Goal: Communication & Community: Answer question/provide support

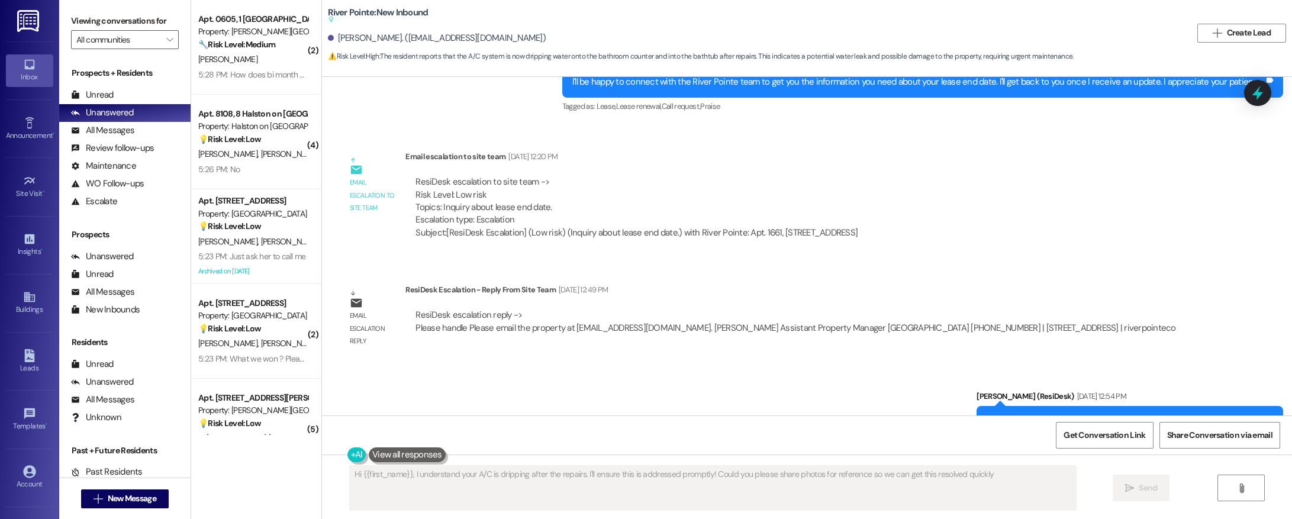
type textarea "Hi {{first_name}}, I understand your A/C is dripping after the repairs. I'll en…"
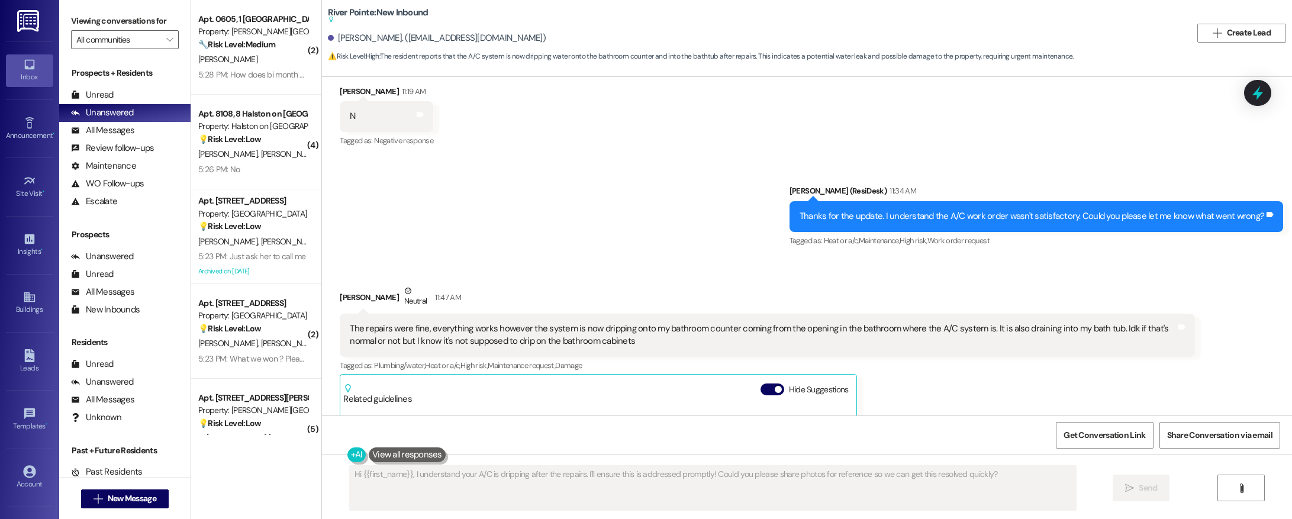
scroll to position [3940, 0]
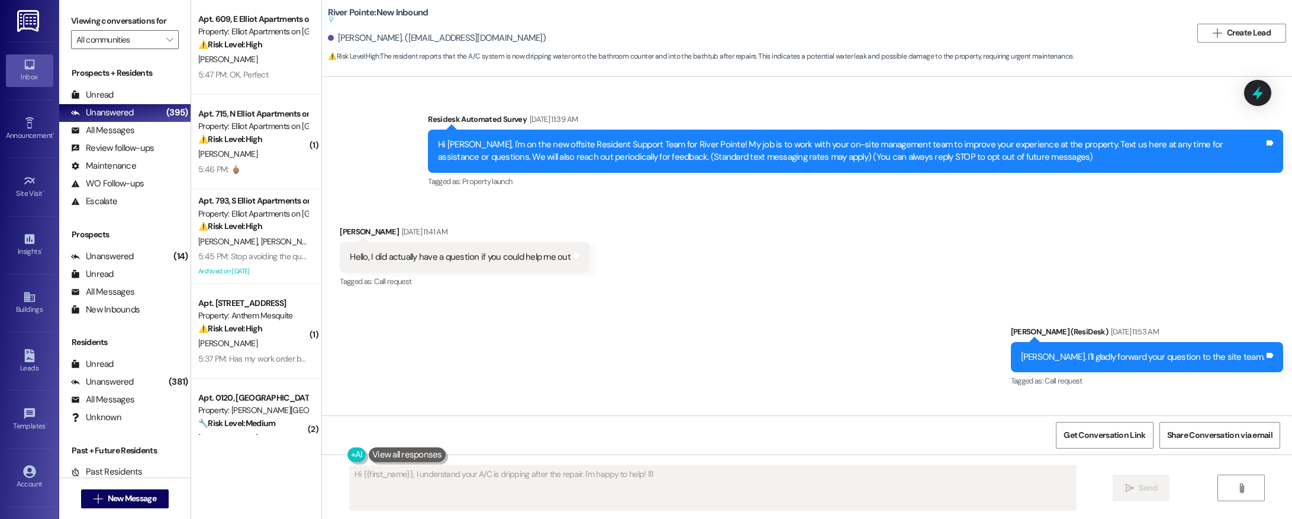
type textarea "Hi {{first_name}}, I understand your A/C is dripping after the repair. I'm happ…"
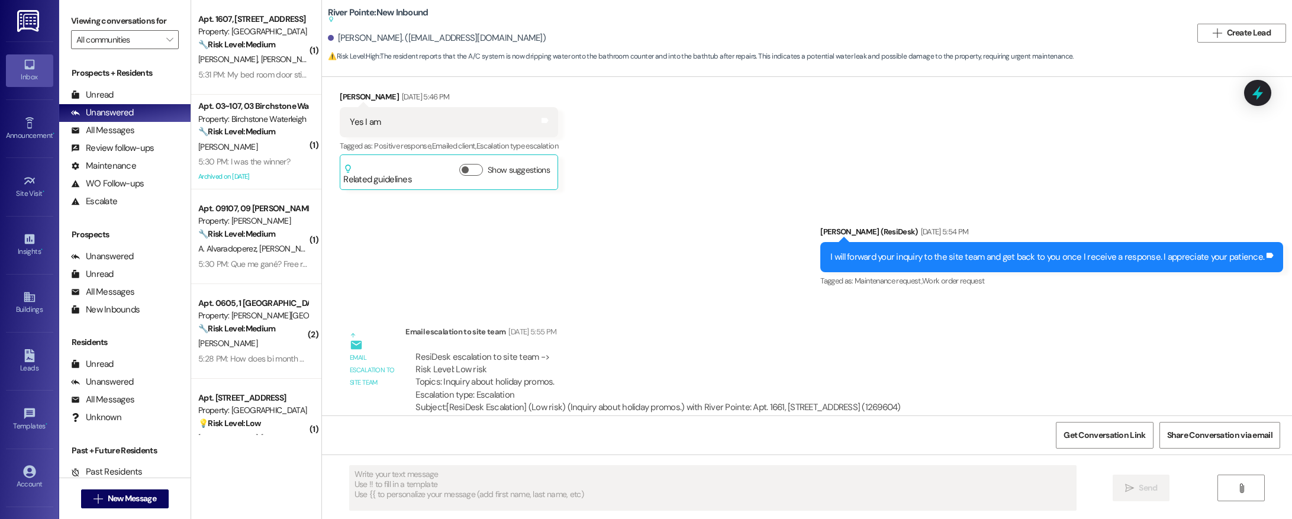
type textarea "Fetching suggested responses. Please feel free to read through the conversation…"
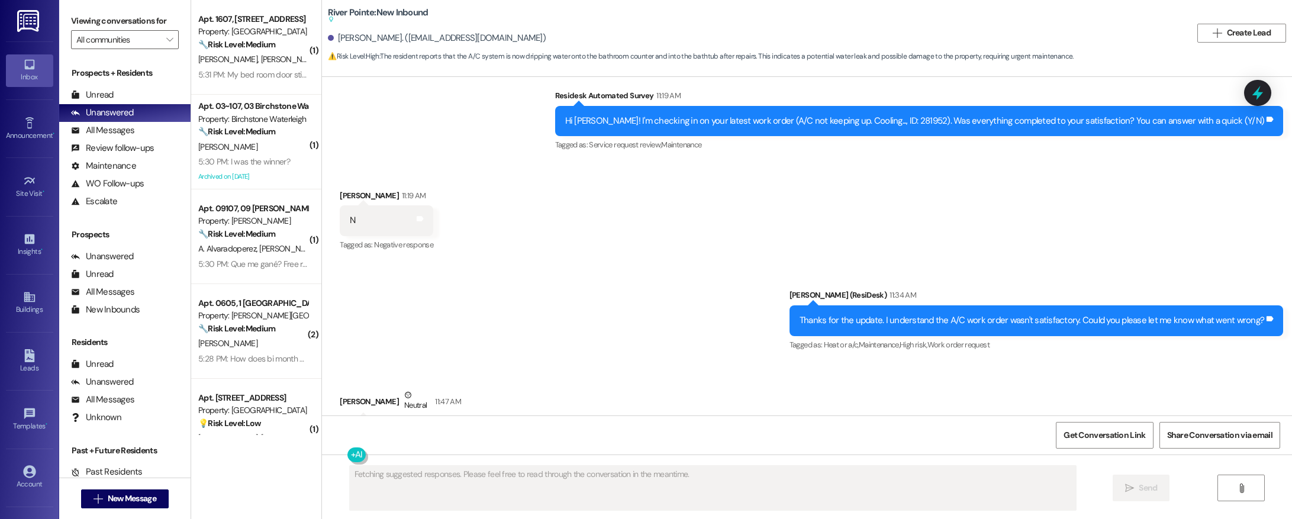
scroll to position [3940, 0]
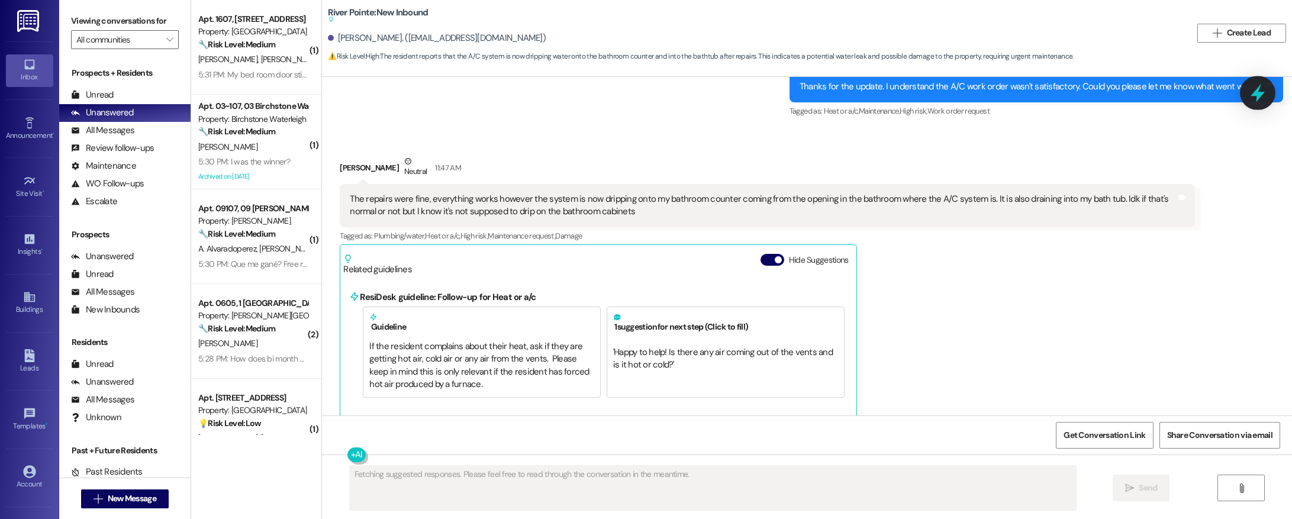
click at [1259, 92] on icon at bounding box center [1257, 93] width 14 height 18
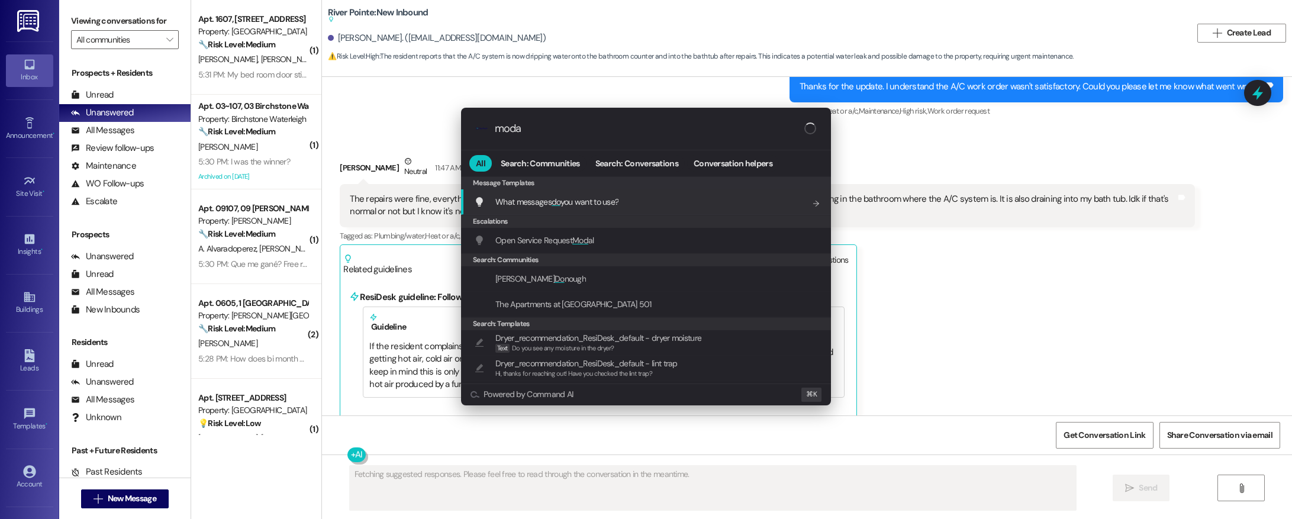
type input "modal"
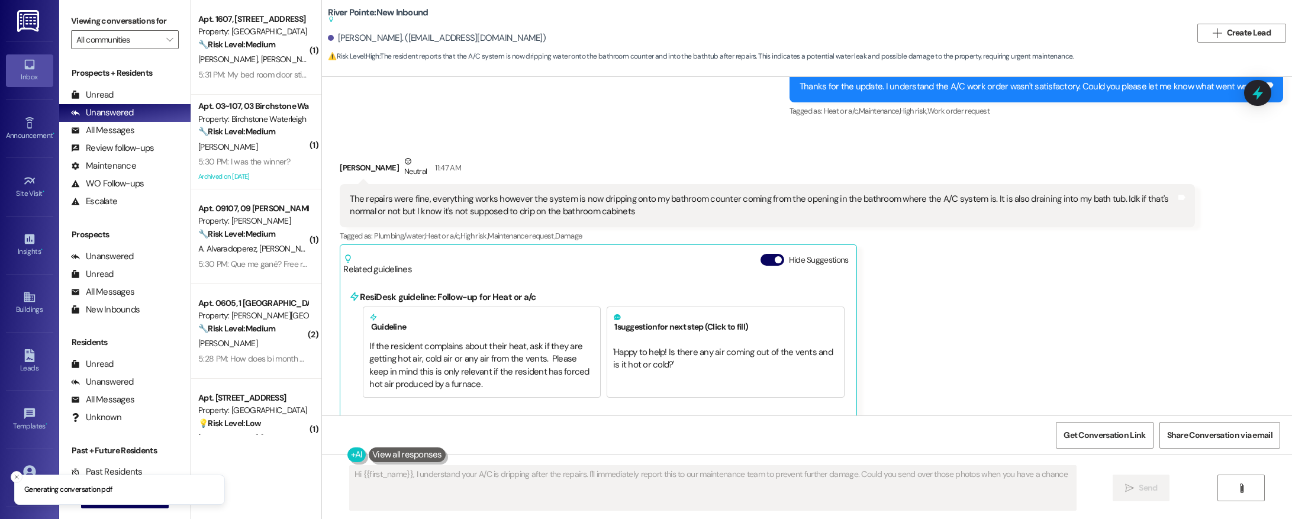
type textarea "Hi {{first_name}}, I understand your A/C is dripping after the repairs. I'll im…"
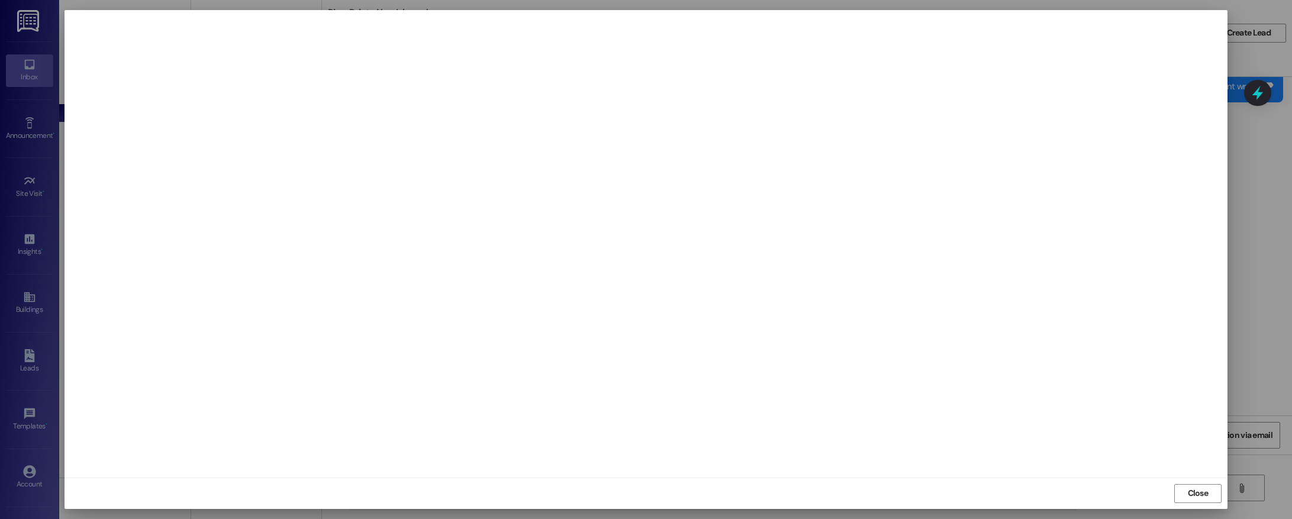
click at [1267, 214] on div at bounding box center [646, 259] width 1292 height 519
click at [1282, 230] on div at bounding box center [646, 259] width 1292 height 519
click at [1277, 90] on div at bounding box center [646, 259] width 1292 height 519
click at [1267, 91] on div at bounding box center [1256, 93] width 35 height 34
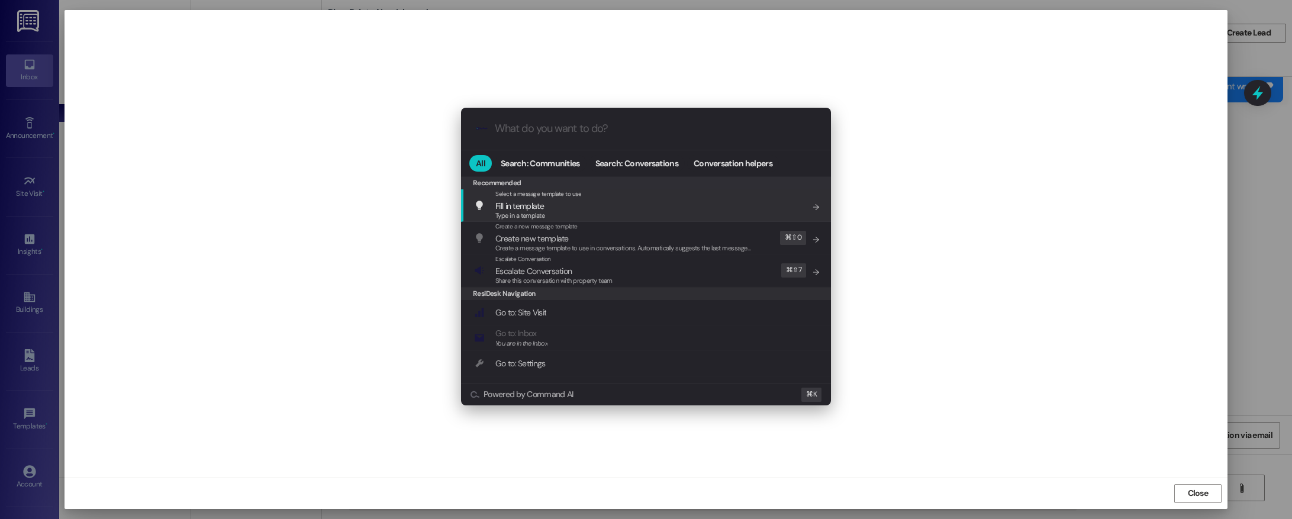
click at [1211, 485] on div ".cls-1{fill:#0a055f;}.cls-2{fill:#0cc4c4;} resideskLogoBlueOrange All Search: C…" at bounding box center [646, 259] width 1292 height 519
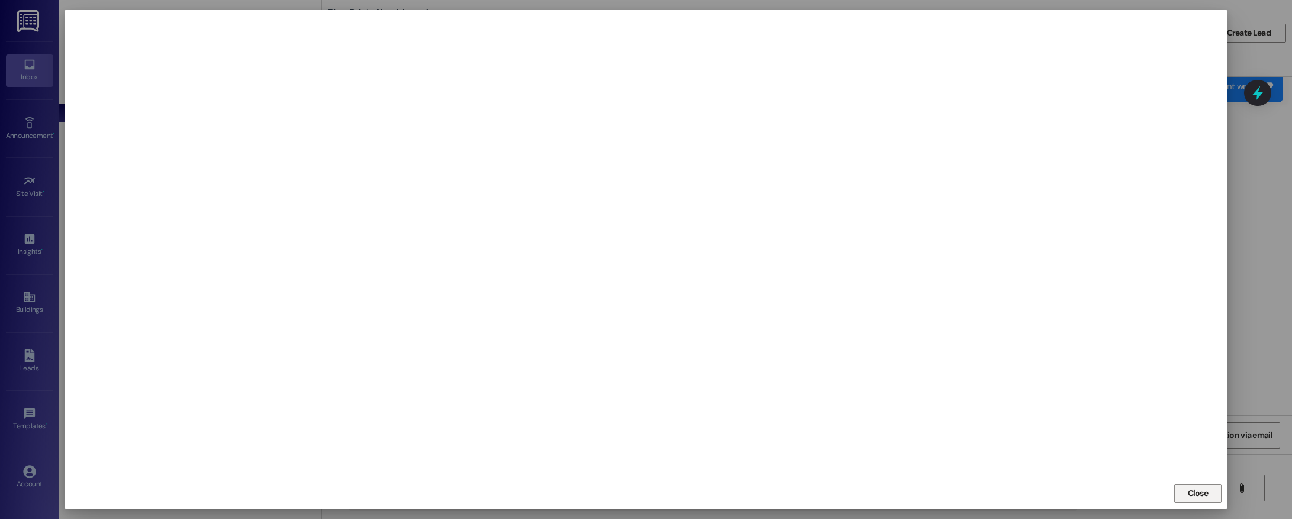
click at [1210, 489] on button "Close" at bounding box center [1197, 493] width 47 height 19
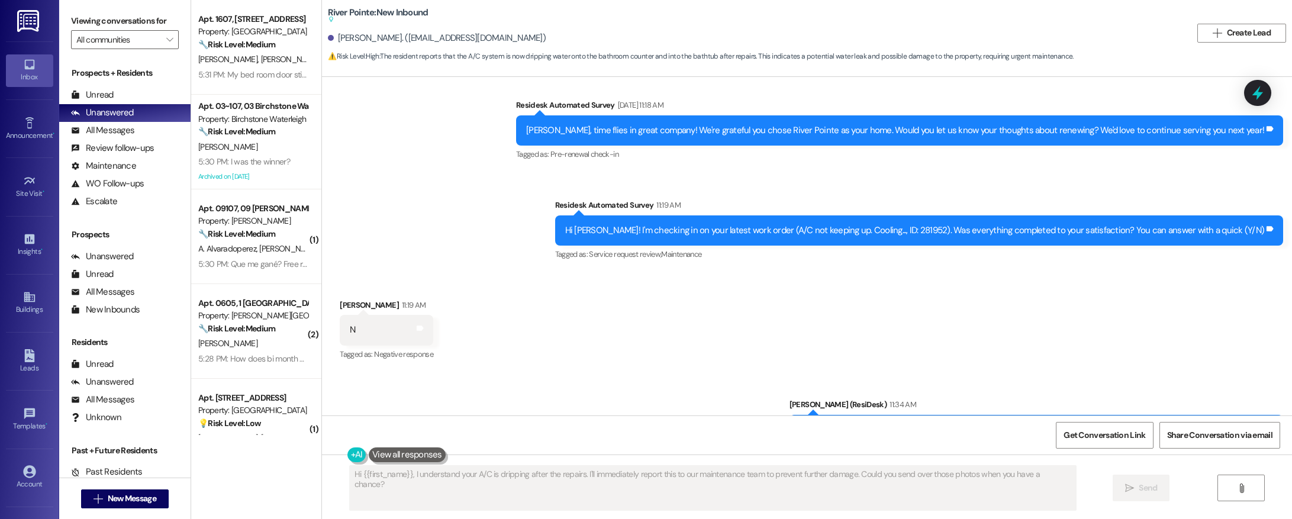
scroll to position [4024, 0]
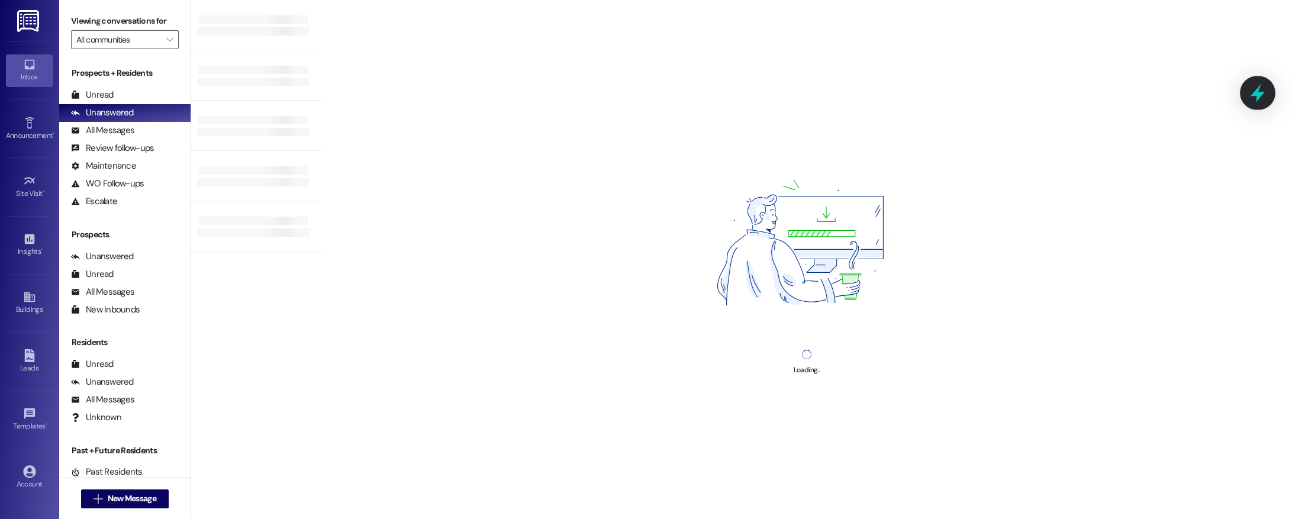
click at [1246, 92] on div at bounding box center [1256, 93] width 35 height 34
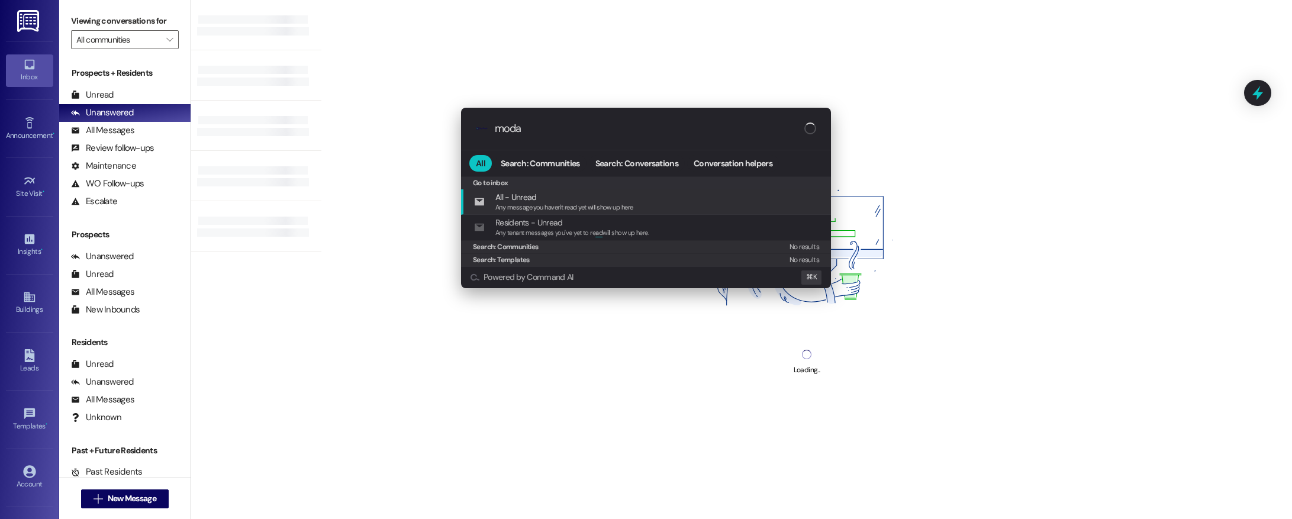
type input "modal"
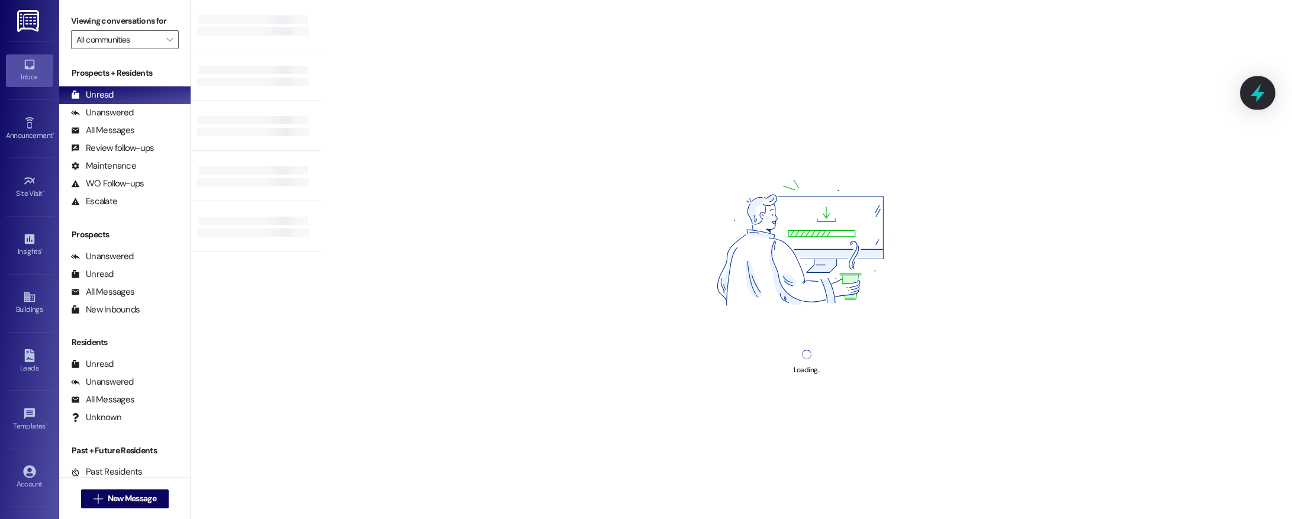
click at [1259, 95] on icon at bounding box center [1257, 93] width 14 height 18
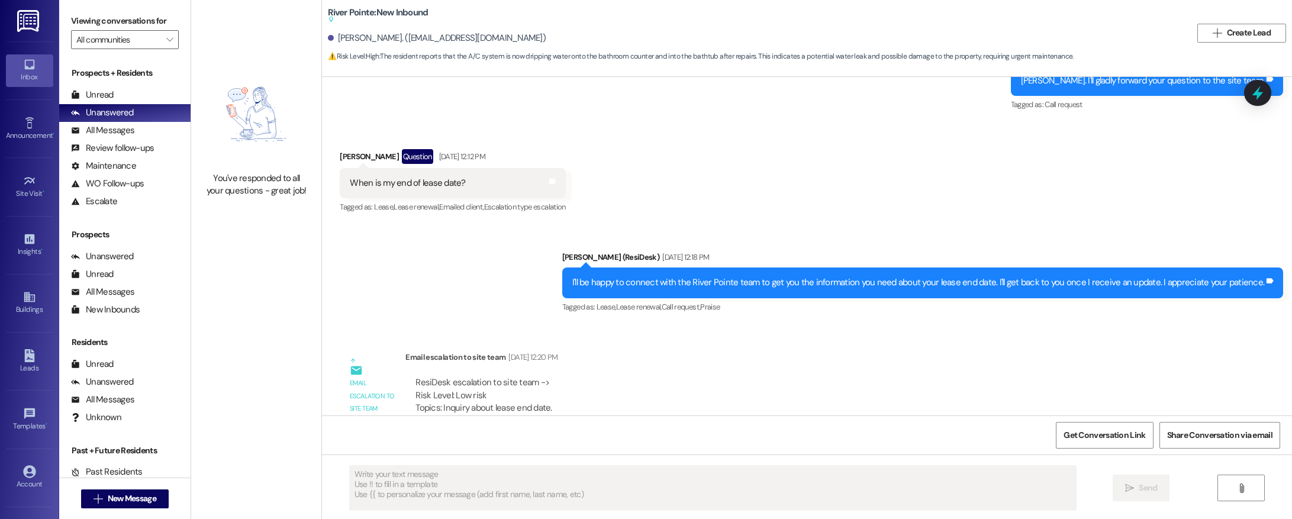
type textarea "Fetching suggested responses. Please feel free to read through the conversation…"
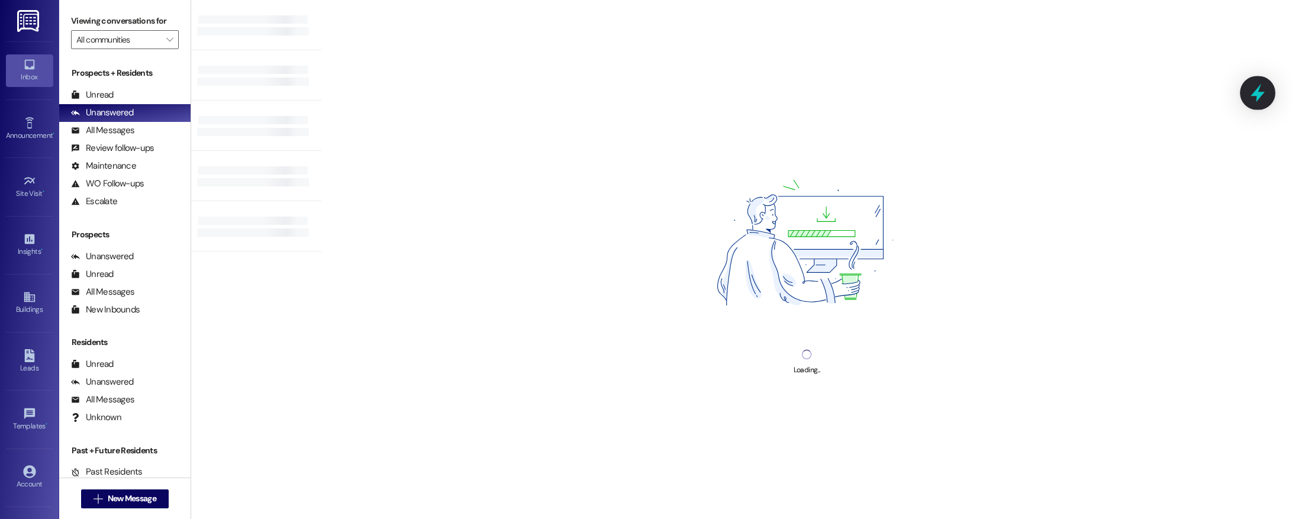
click at [1259, 96] on icon at bounding box center [1257, 93] width 14 height 18
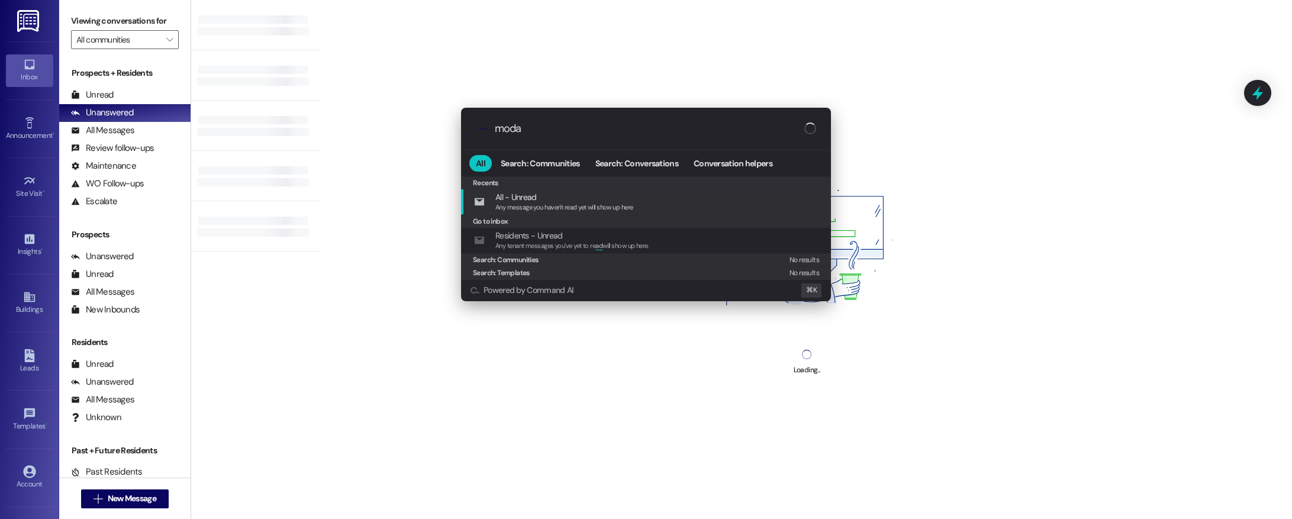
type input "modal"
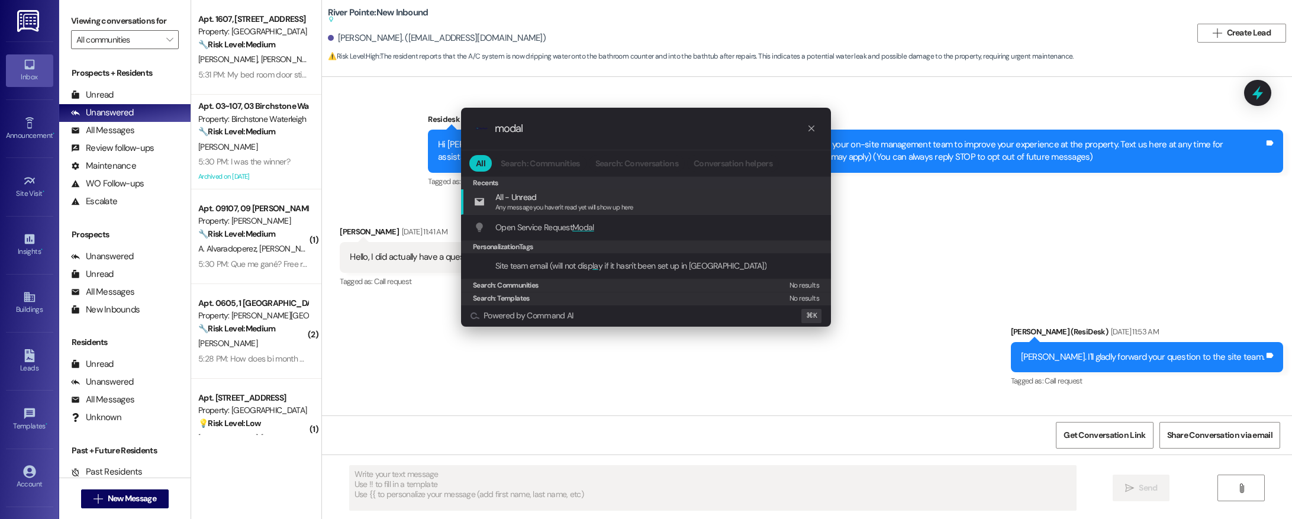
type textarea "Fetching suggested responses. Please feel free to read through the conversation…"
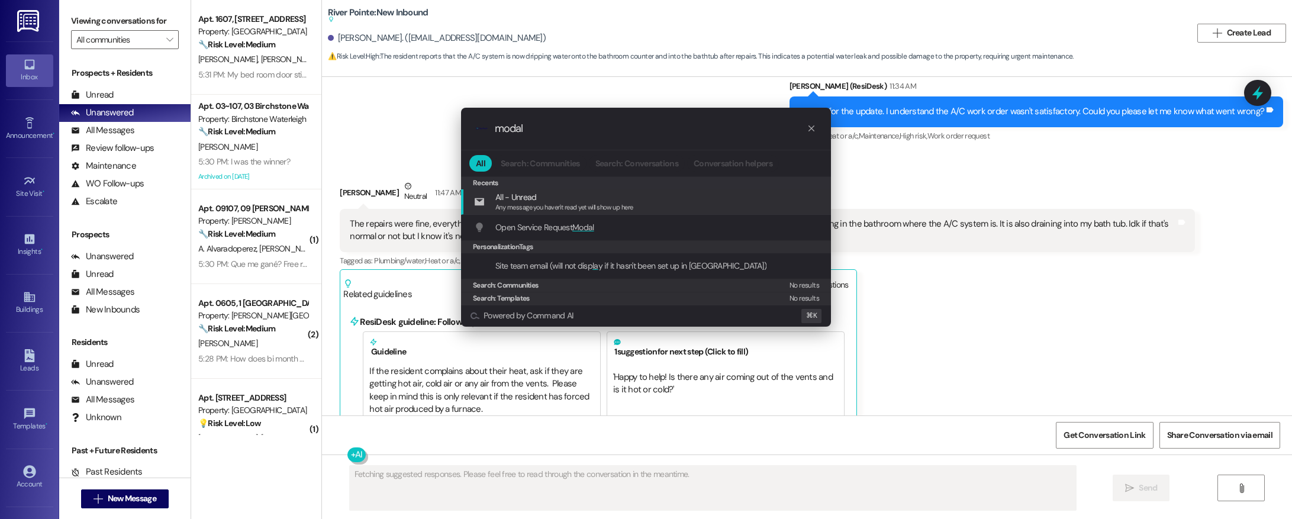
scroll to position [3940, 0]
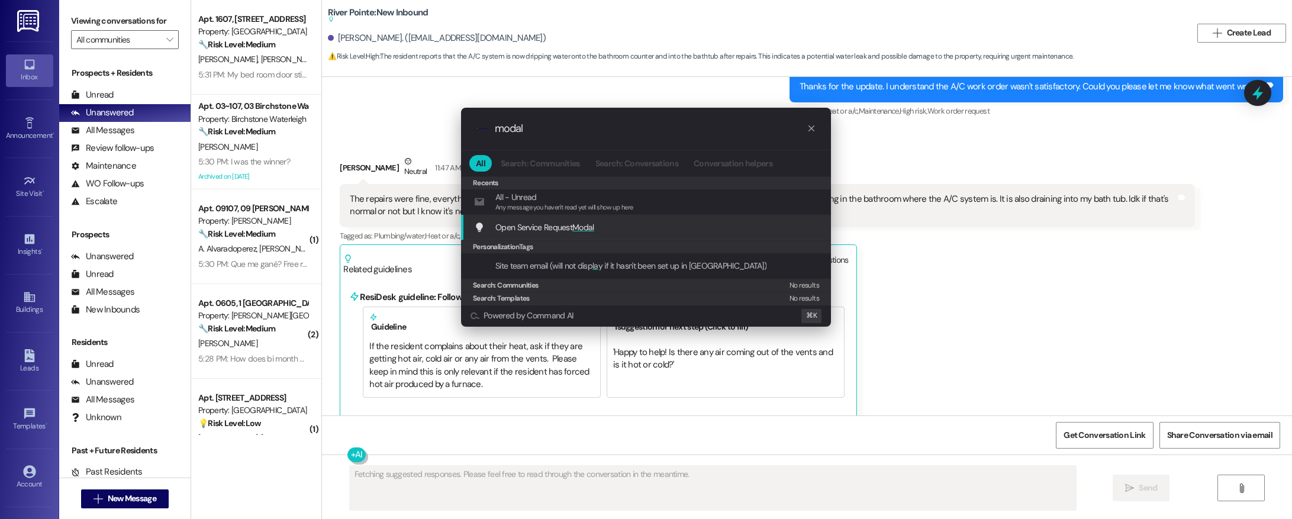
type input "modal"
click at [559, 225] on span "Open Service Request Modal" at bounding box center [544, 227] width 99 height 11
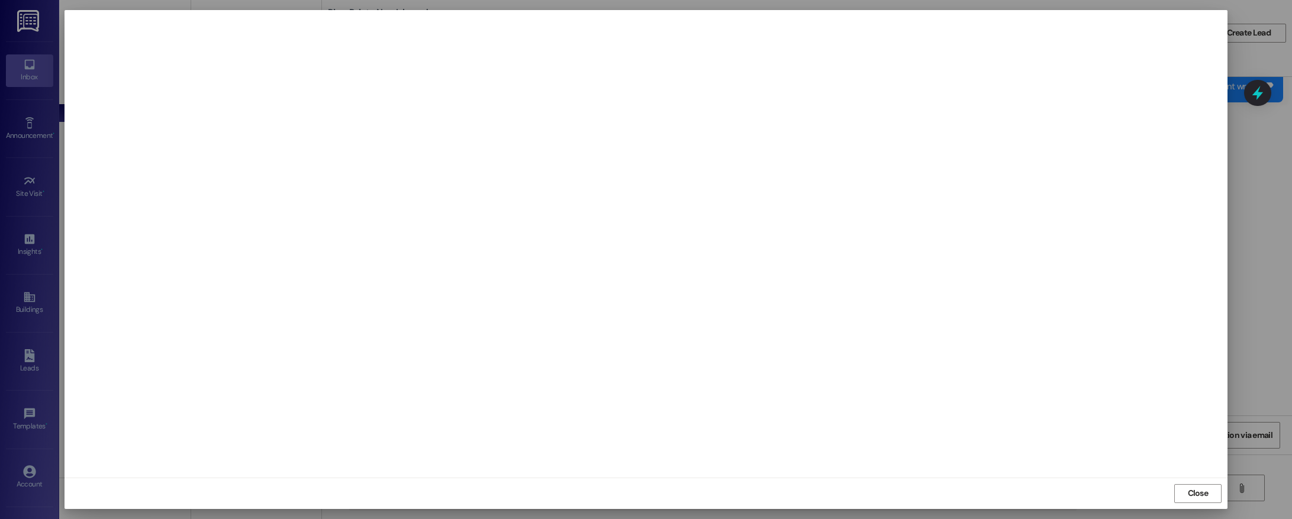
type textarea "Hi {{first_name}}, I understand your A/C is dripping after the repairs. I'll im…"
